Goal: Information Seeking & Learning: Learn about a topic

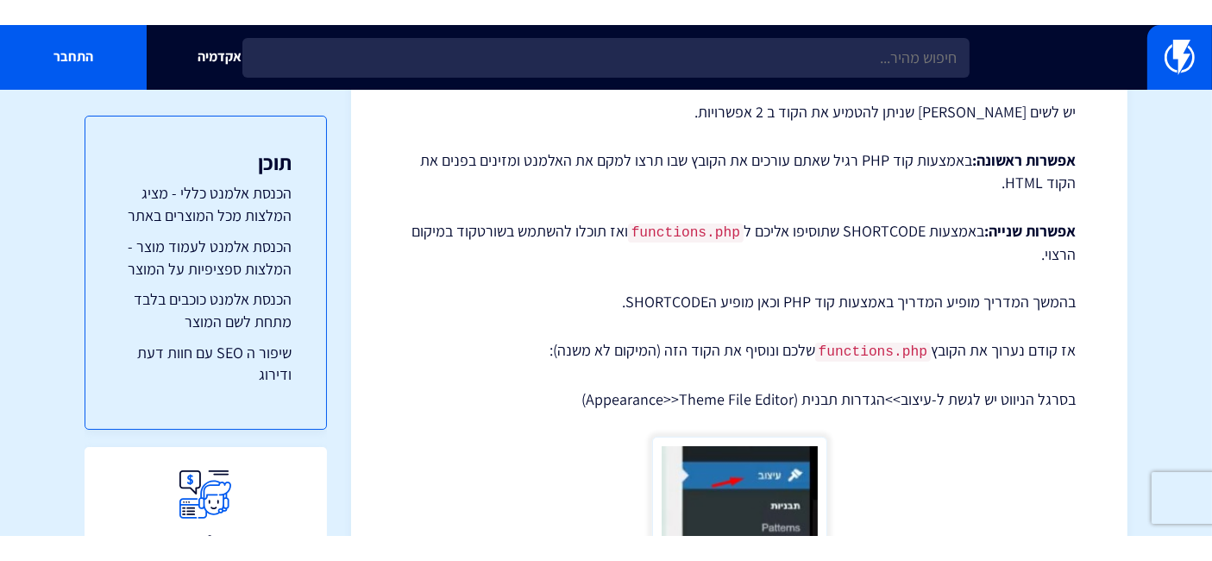
scroll to position [96, 0]
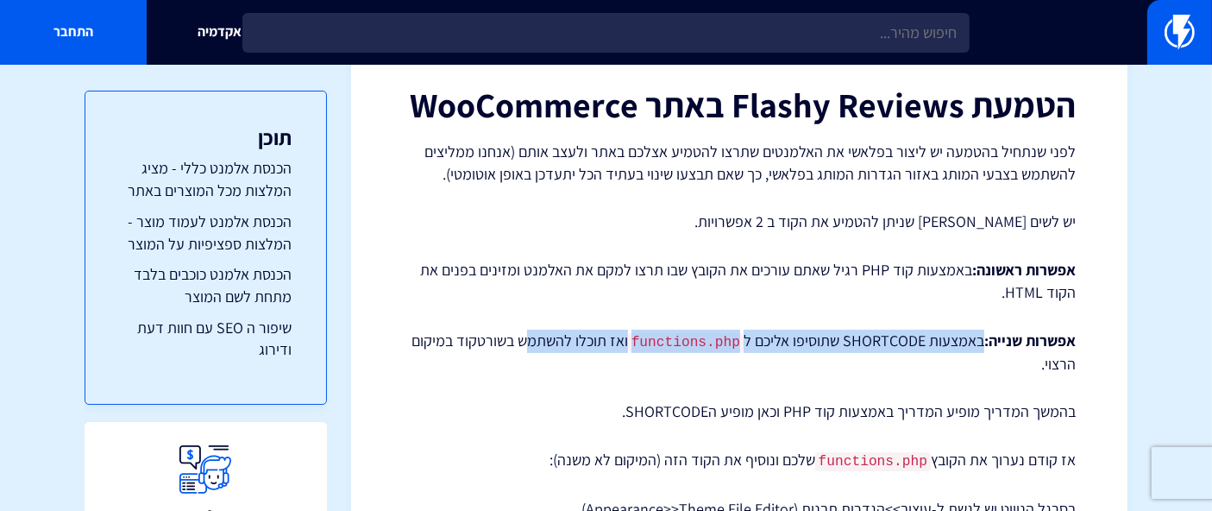
drag, startPoint x: 978, startPoint y: 343, endPoint x: 536, endPoint y: 345, distance: 442.6
click at [536, 345] on p "אפשרות שנייה: באמצעות SHORTCODE שתוסיפו אליכם ל functions.php ואז תוכלו להשתמש …" at bounding box center [739, 353] width 673 height 46
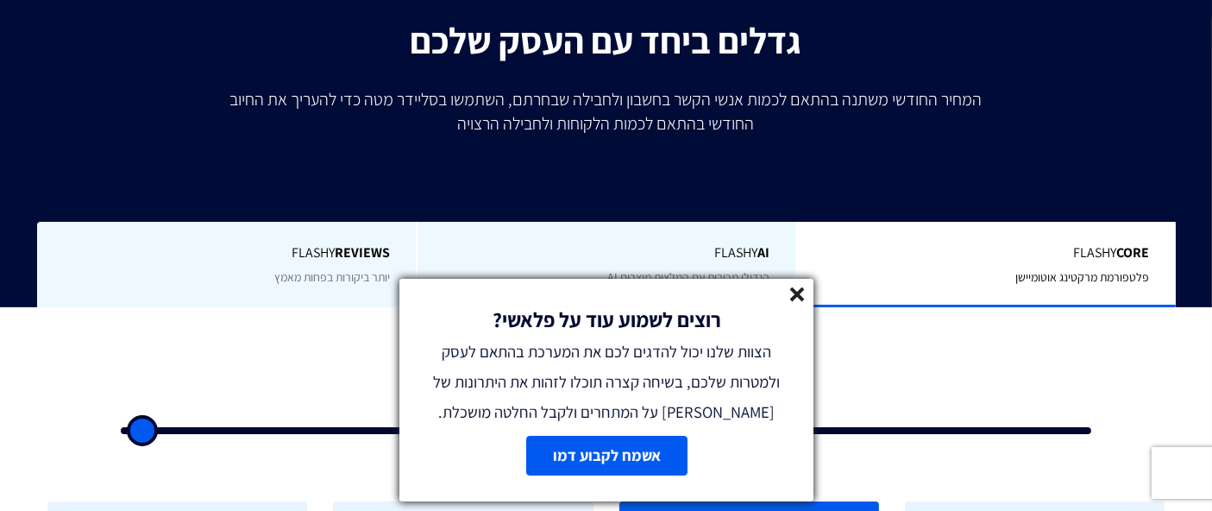
click at [792, 297] on icon at bounding box center [797, 294] width 15 height 15
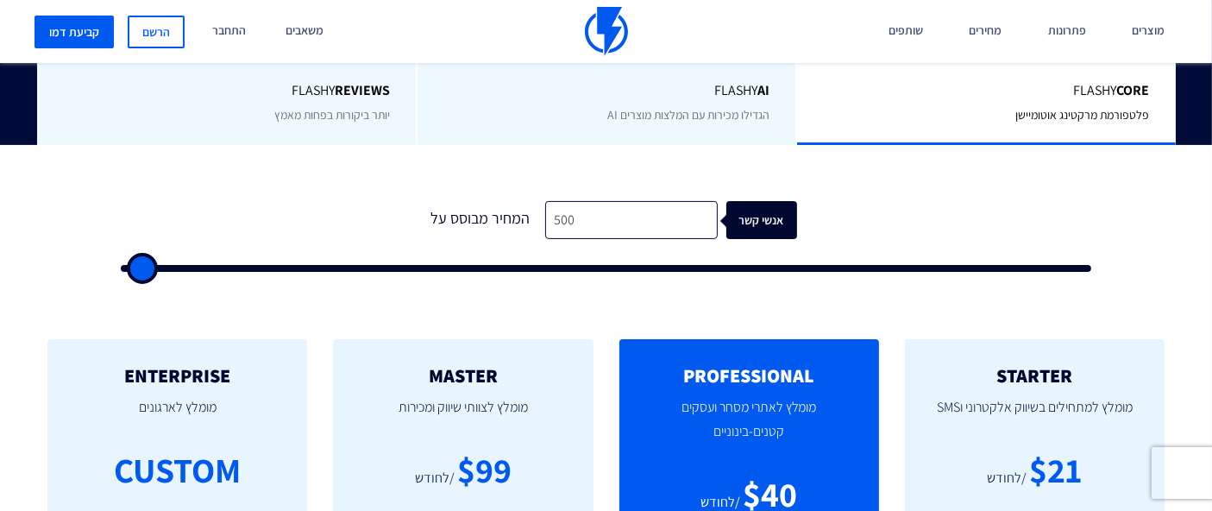
scroll to position [384, 0]
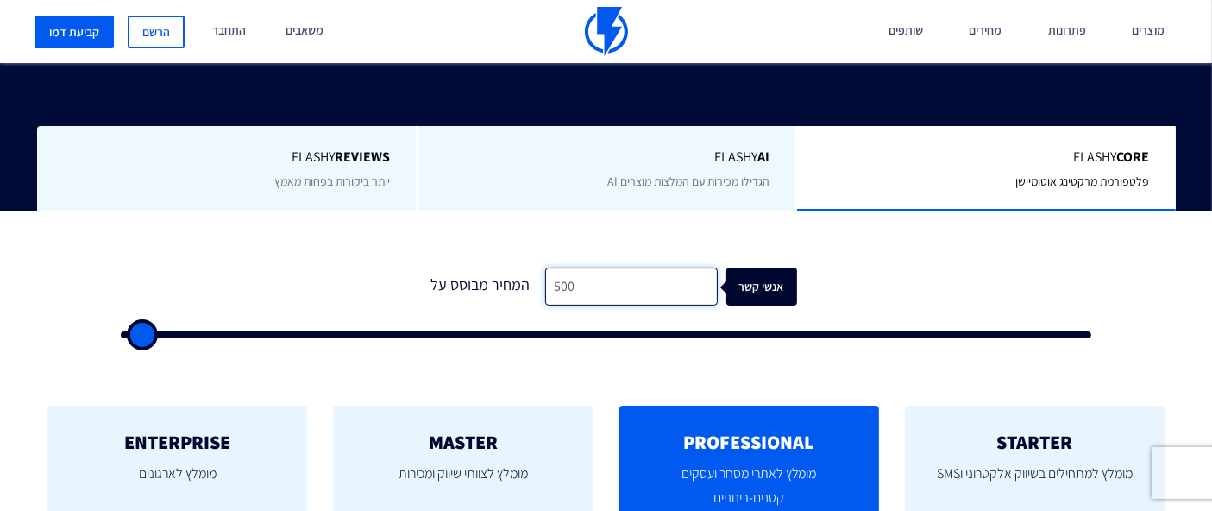
click at [592, 270] on input "500" at bounding box center [631, 286] width 173 height 39
type input "2"
type input "500"
type input "28"
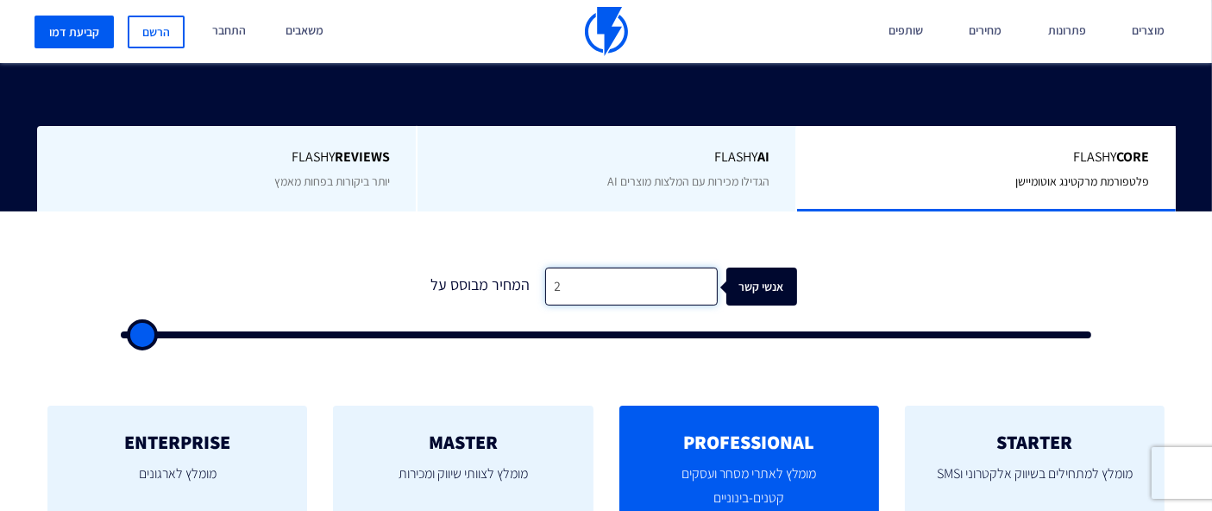
type input "500"
type input "281"
type input "500"
type input "28"
type input "500"
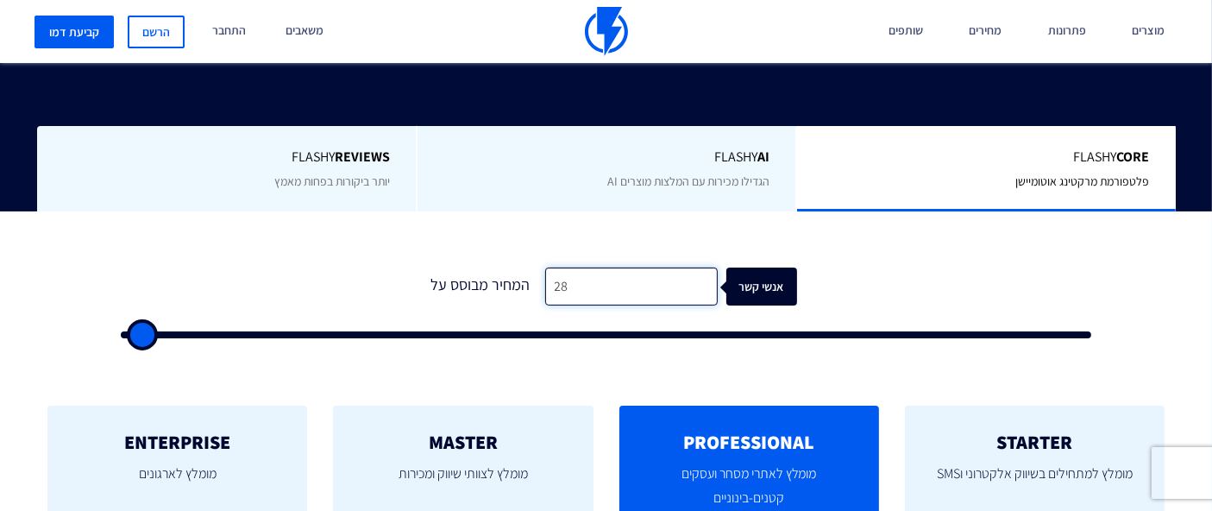
type input "280"
type input "500"
type input "2,800"
type input "3000"
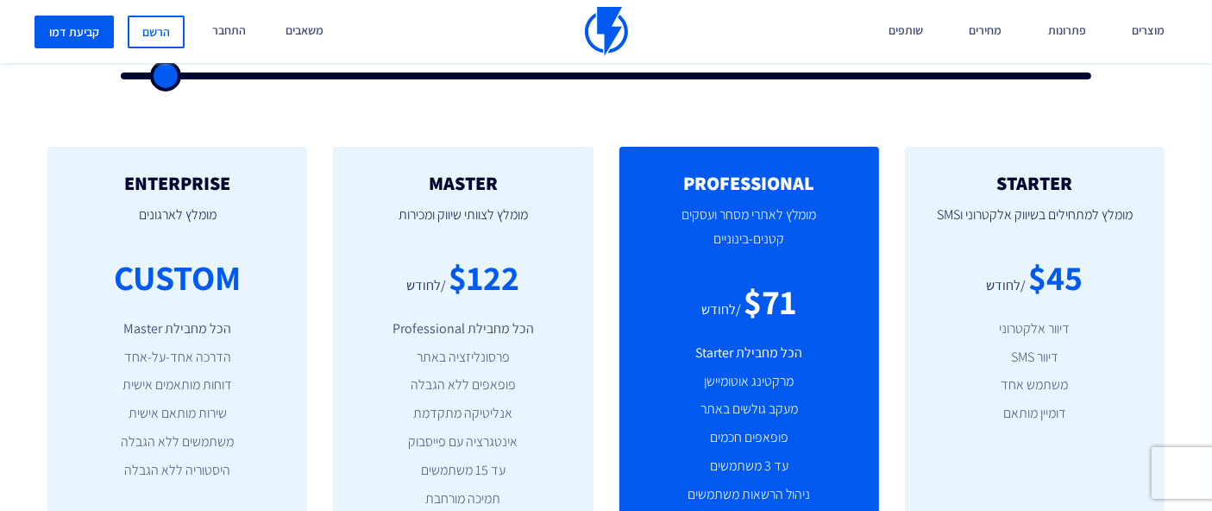
scroll to position [671, 0]
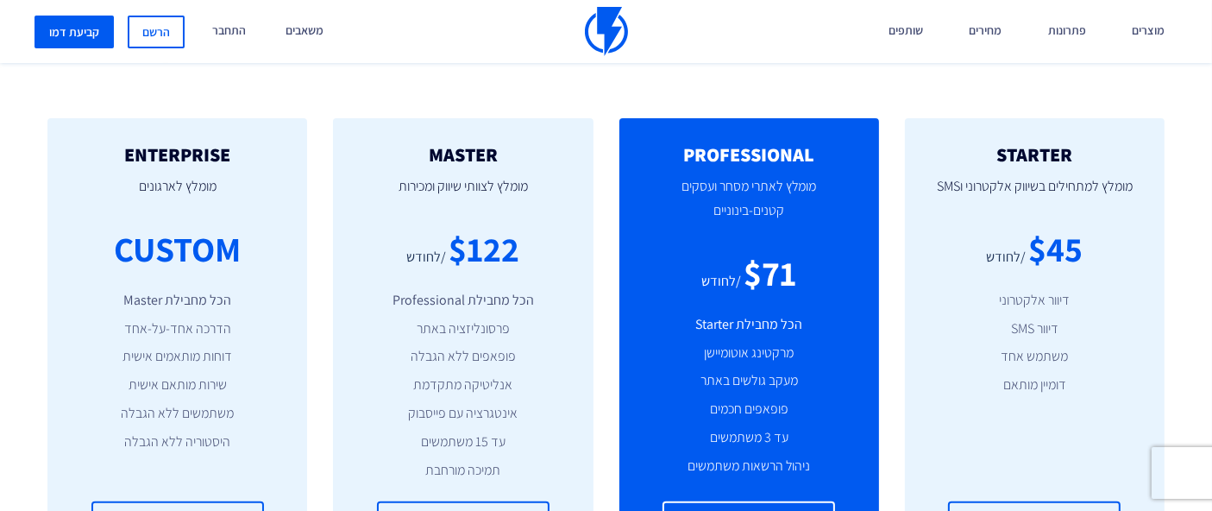
type input "2,800"
